Goal: Navigation & Orientation: Find specific page/section

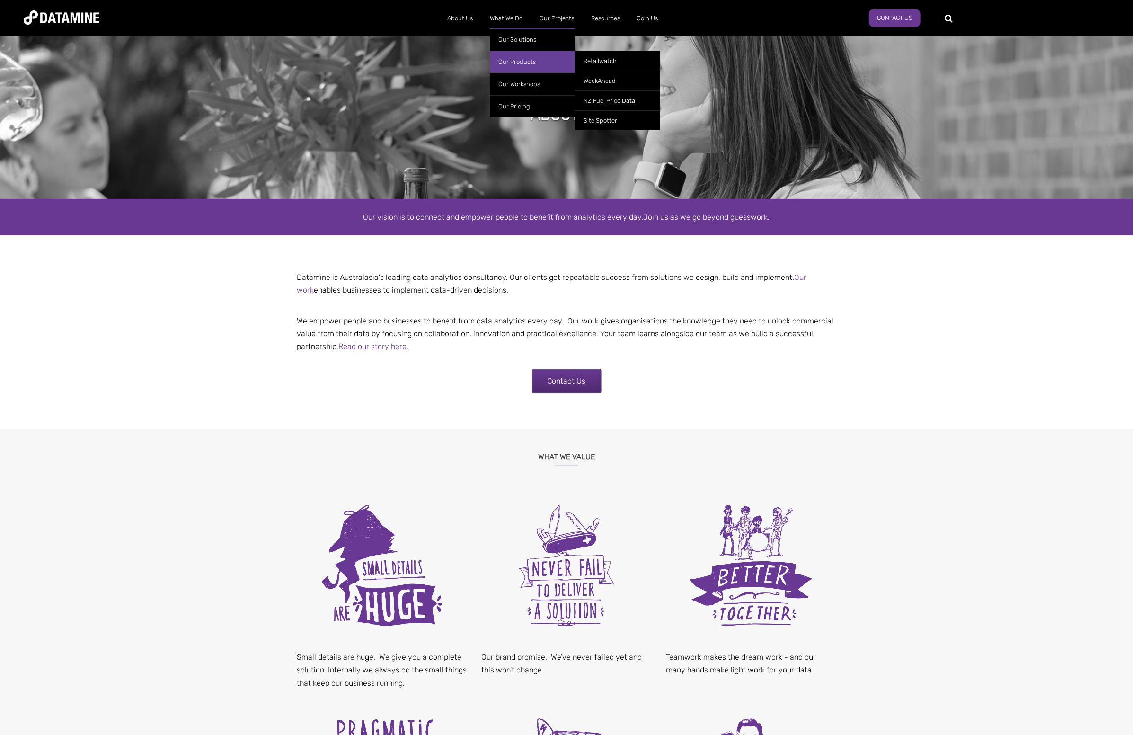
click at [508, 61] on link "Our Products" at bounding box center [532, 62] width 85 height 22
